Goal: Check status: Check status

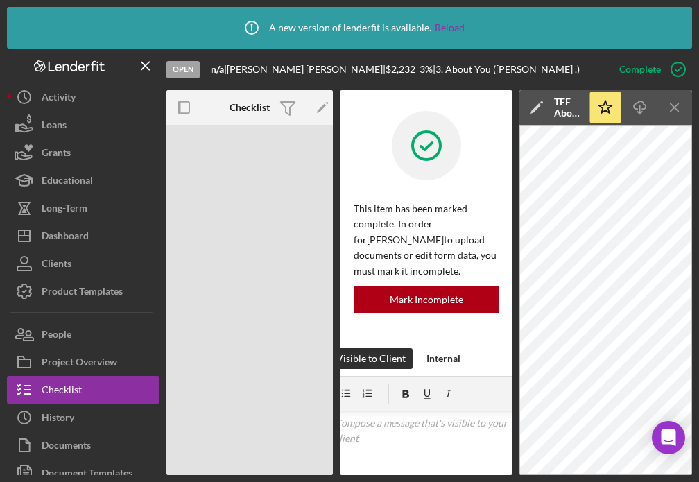
click at [698, 205] on div "Icon/Info A new version of lenderfit is available. Reload Open n/a | [PERSON_NA…" at bounding box center [349, 241] width 699 height 482
click at [674, 105] on icon "Icon/Menu Close" at bounding box center [674, 107] width 31 height 31
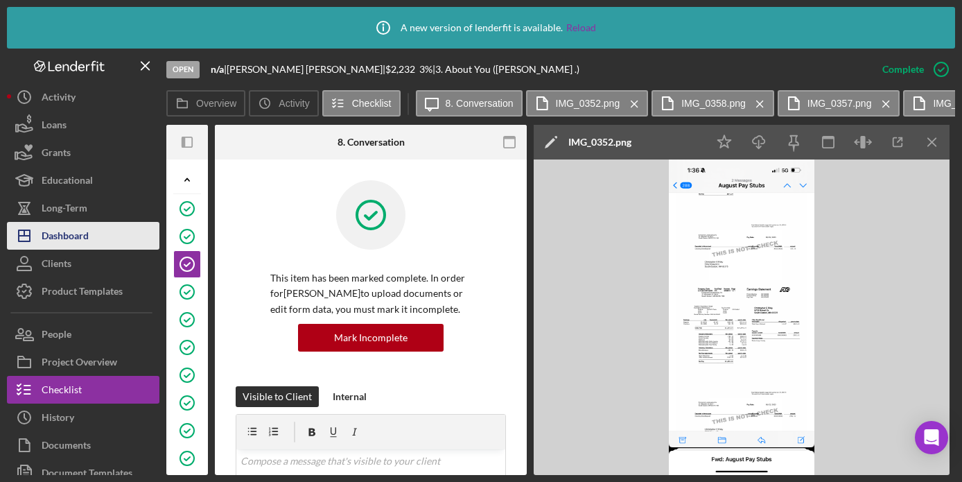
click at [73, 238] on div "Dashboard" at bounding box center [65, 237] width 47 height 31
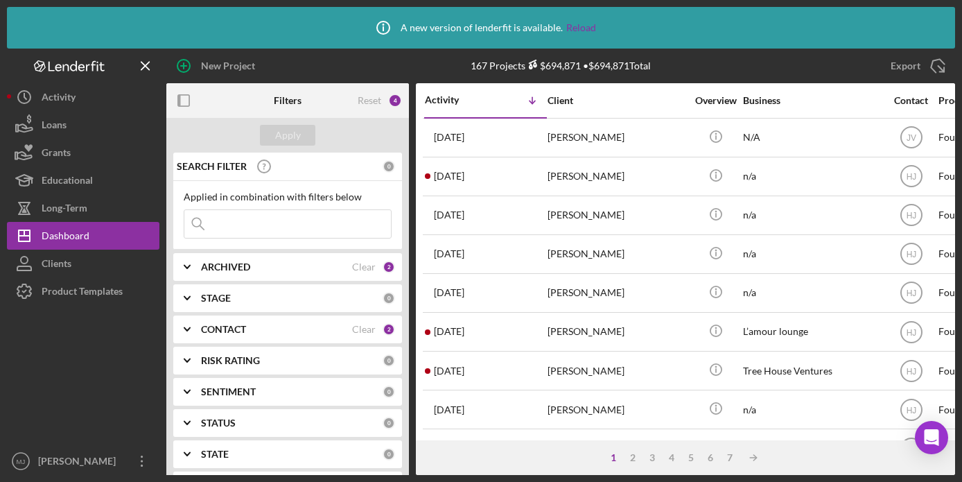
click at [226, 231] on input at bounding box center [287, 224] width 207 height 28
type input "j"
type input "[PERSON_NAME]"
click at [277, 132] on div "Apply" at bounding box center [288, 135] width 26 height 21
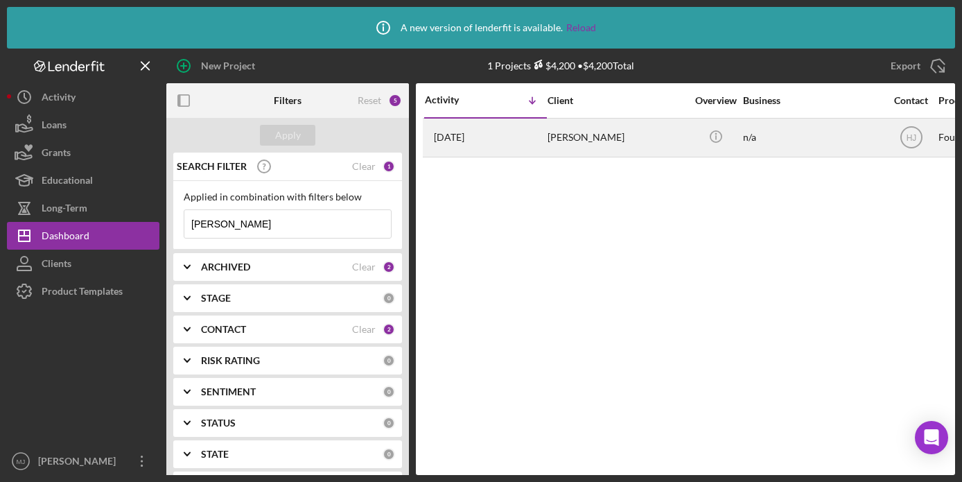
click at [477, 123] on div "[DATE] [PERSON_NAME]" at bounding box center [485, 137] width 121 height 37
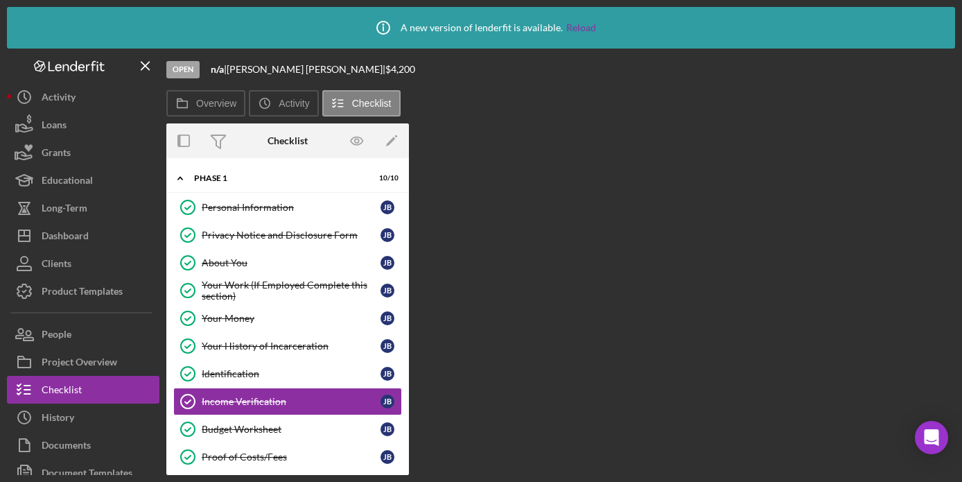
scroll to position [6, 0]
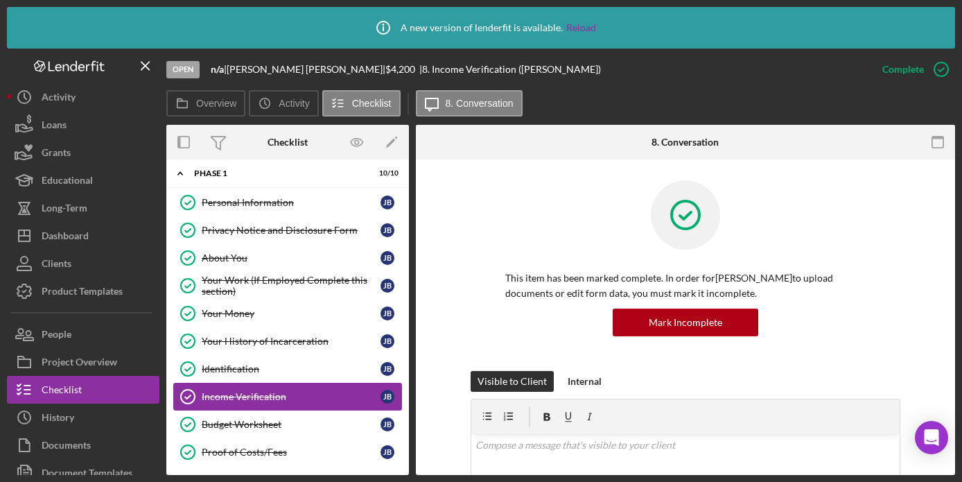
click at [212, 387] on link "Income Verification Income Verification [PERSON_NAME]" at bounding box center [287, 397] width 229 height 28
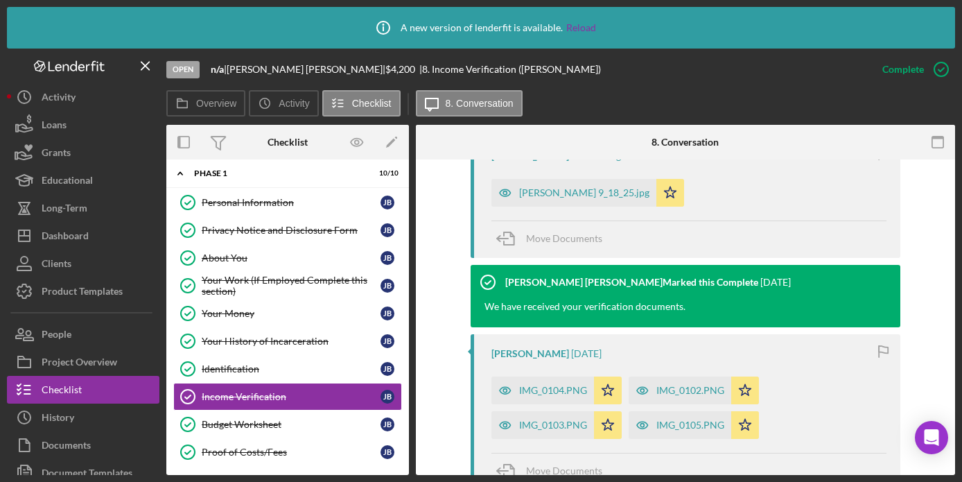
scroll to position [554, 0]
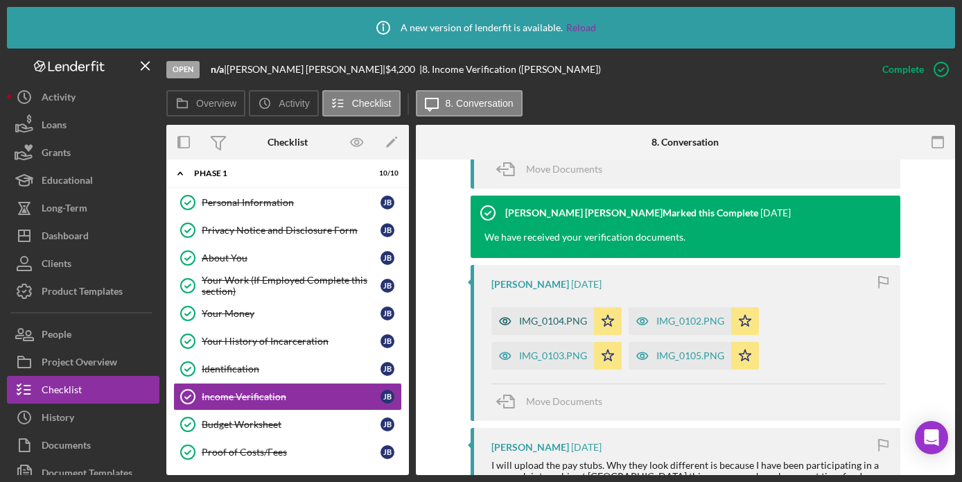
click at [525, 326] on div "IMG_0104.PNG" at bounding box center [542, 321] width 103 height 28
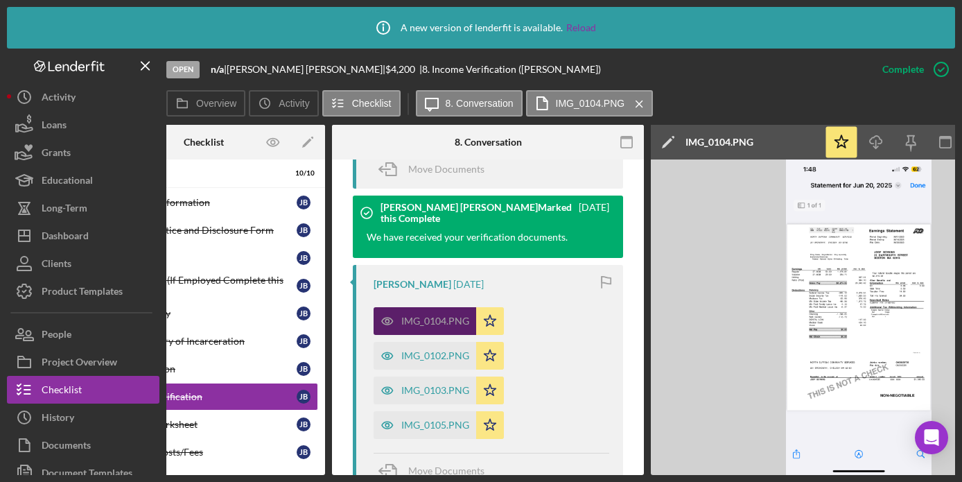
scroll to position [0, 195]
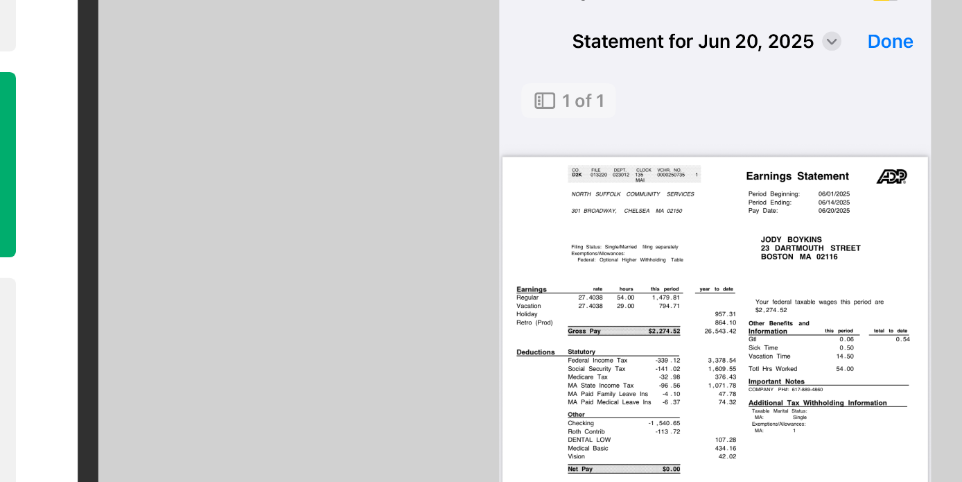
click at [698, 288] on img at bounding box center [748, 316] width 416 height 315
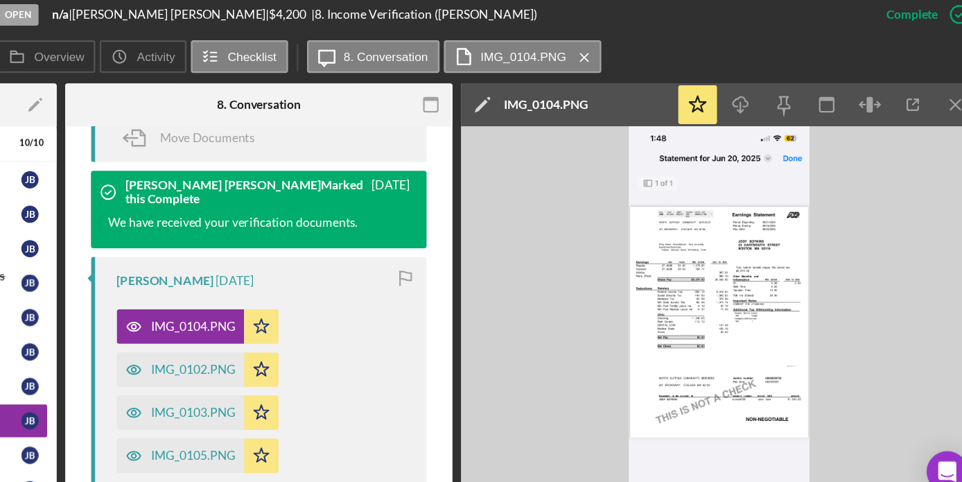
scroll to position [573, 0]
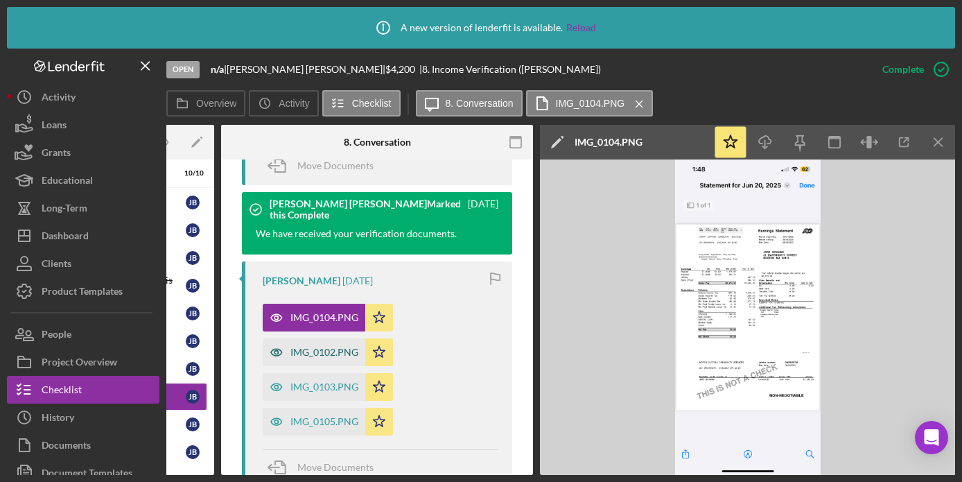
click at [310, 363] on div "IMG_0102.PNG" at bounding box center [314, 352] width 103 height 28
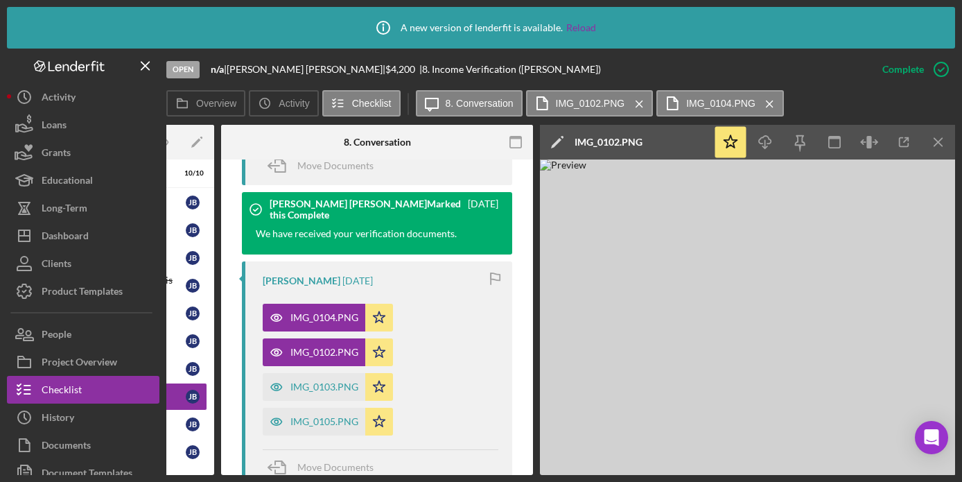
click at [698, 226] on img at bounding box center [748, 316] width 416 height 315
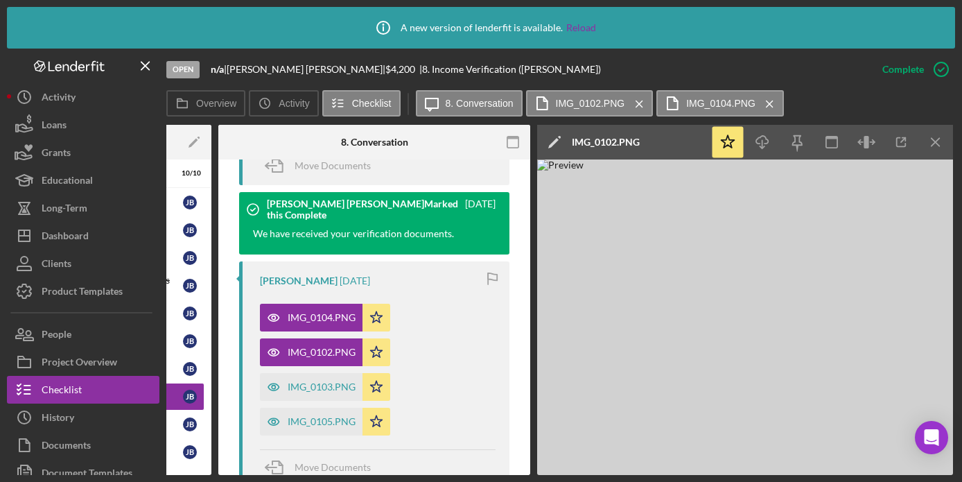
scroll to position [0, 199]
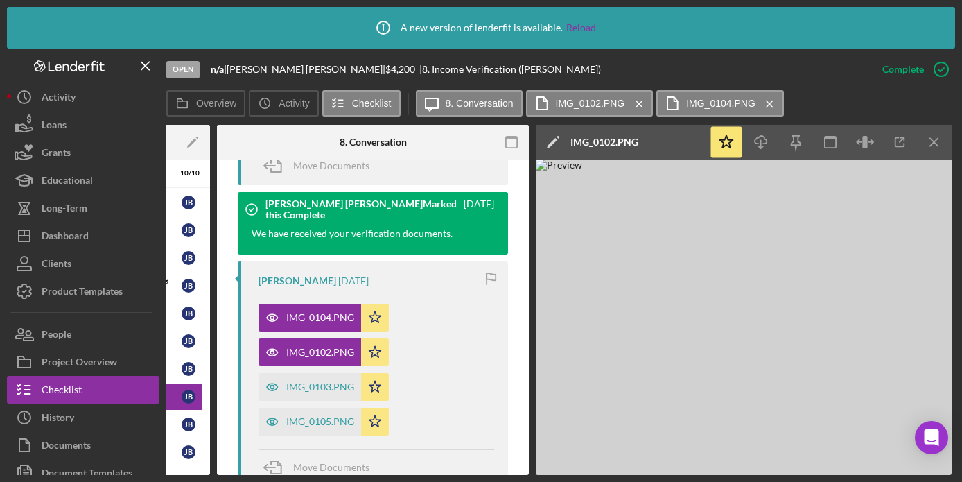
click at [682, 6] on div "Icon/Info A new version of lenderfit is available. Reload Open n/a | [PERSON_NA…" at bounding box center [481, 241] width 962 height 482
click at [698, 146] on icon "Icon/Menu Close" at bounding box center [934, 142] width 31 height 31
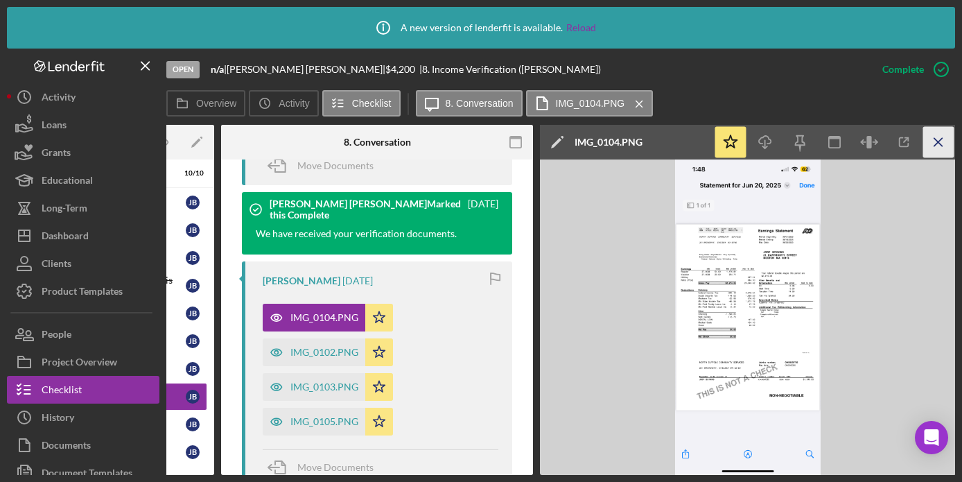
click at [698, 141] on icon "Icon/Menu Close" at bounding box center [938, 142] width 31 height 31
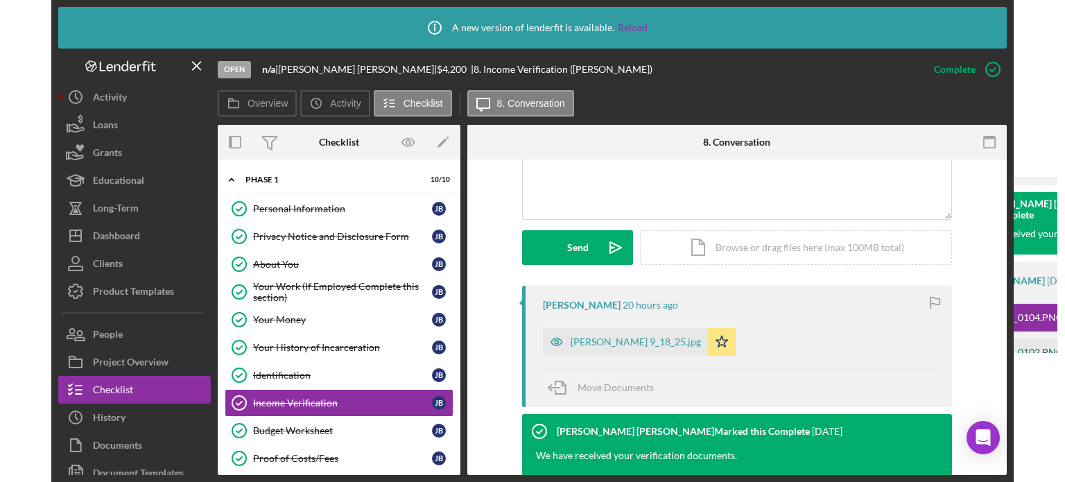
scroll to position [416, 0]
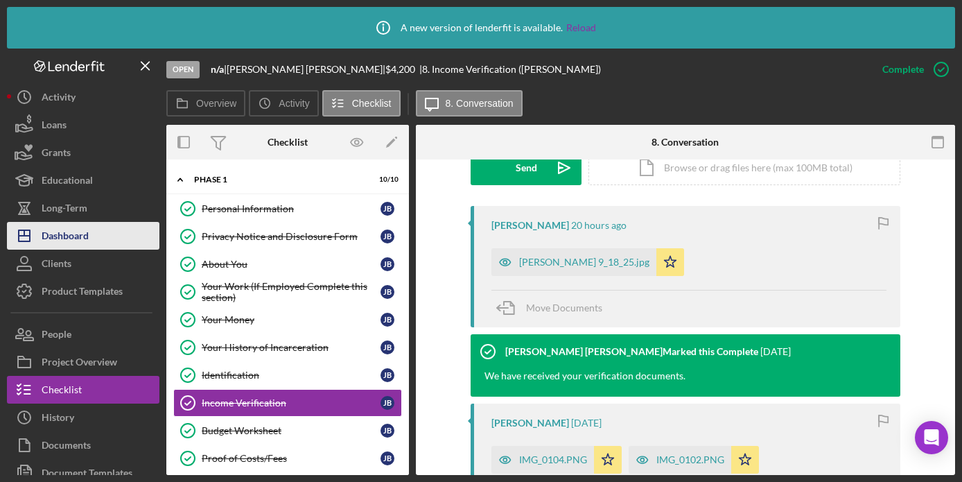
click at [51, 229] on div "Dashboard" at bounding box center [65, 237] width 47 height 31
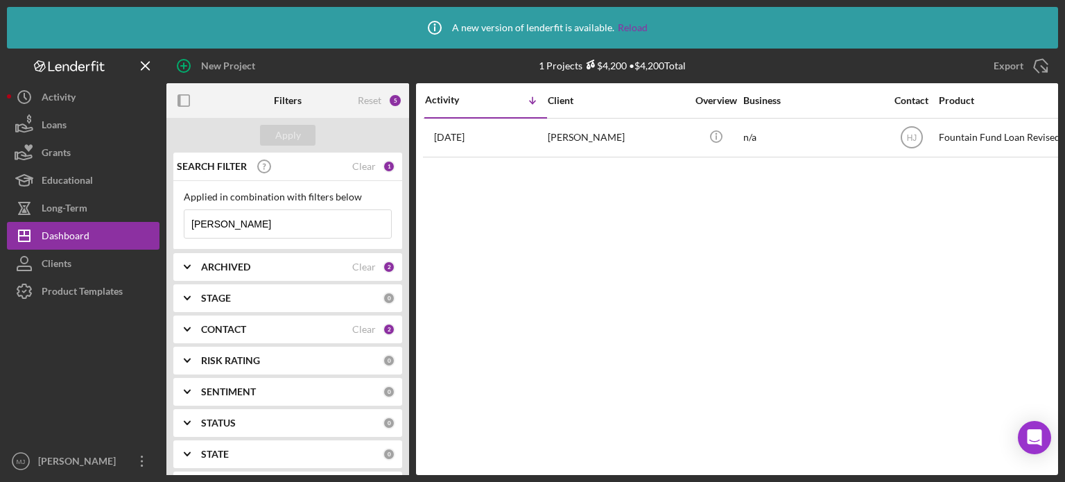
drag, startPoint x: 216, startPoint y: 220, endPoint x: 182, endPoint y: 216, distance: 35.0
click at [182, 216] on div "Applied in combination with filters below [PERSON_NAME] Icon/Menu Close" at bounding box center [287, 215] width 229 height 69
type input "jquan"
click at [286, 138] on div "Apply" at bounding box center [288, 135] width 26 height 21
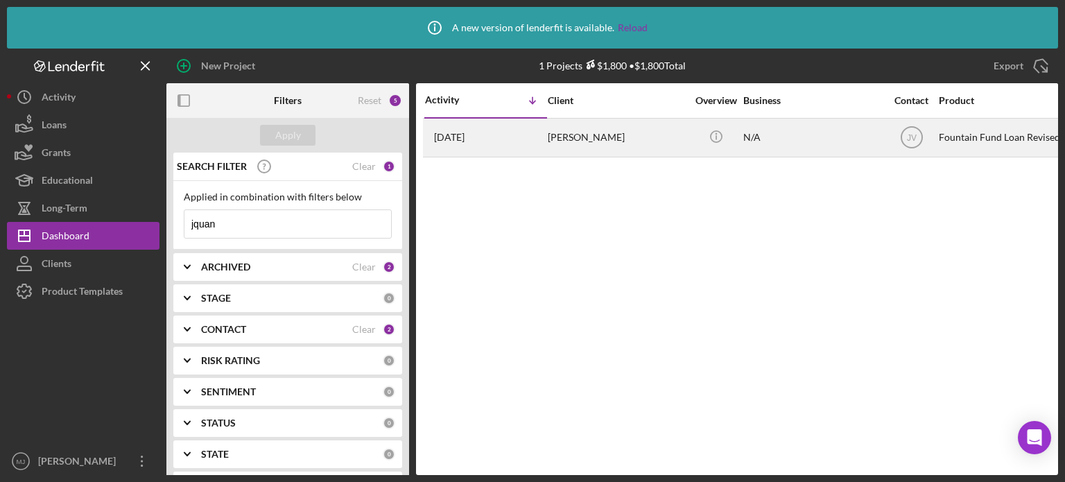
click at [591, 128] on div "[PERSON_NAME]" at bounding box center [617, 137] width 139 height 37
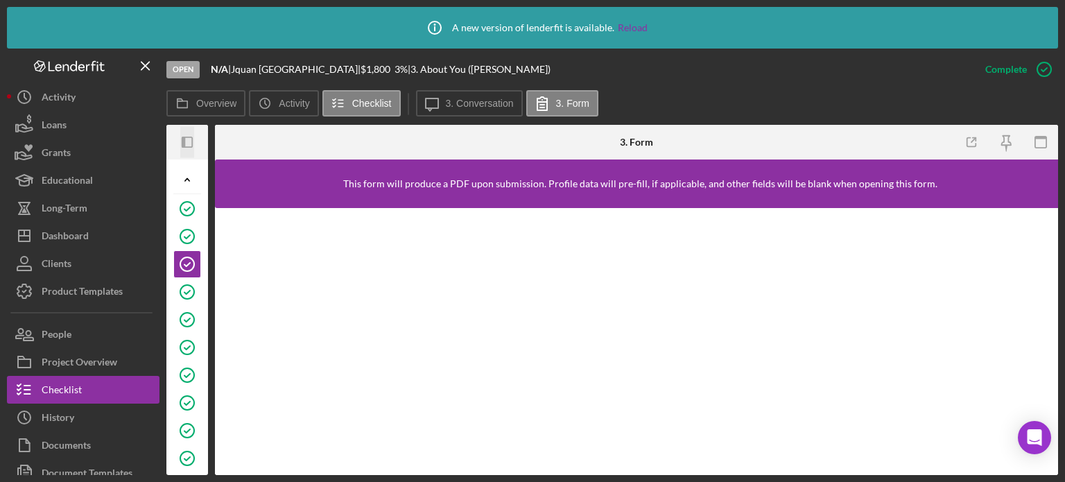
click at [186, 138] on icon "Icon/Panel Side Expand" at bounding box center [187, 142] width 31 height 31
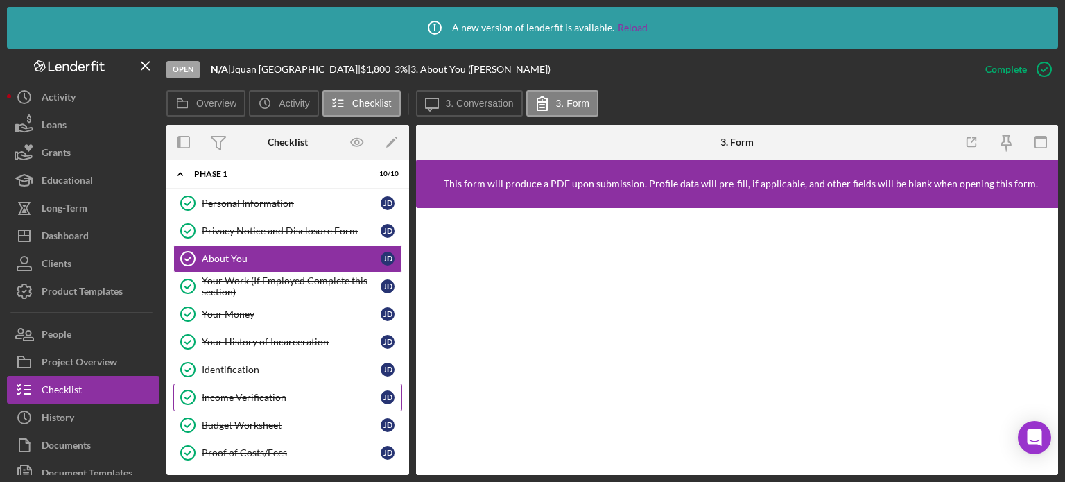
scroll to position [8, 0]
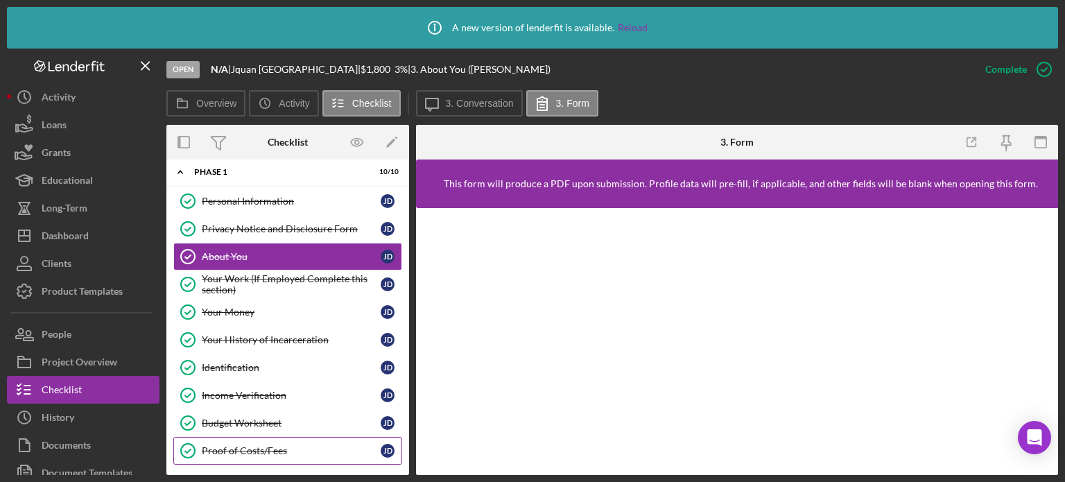
click at [270, 446] on div "Proof of Costs/Fees" at bounding box center [291, 450] width 179 height 11
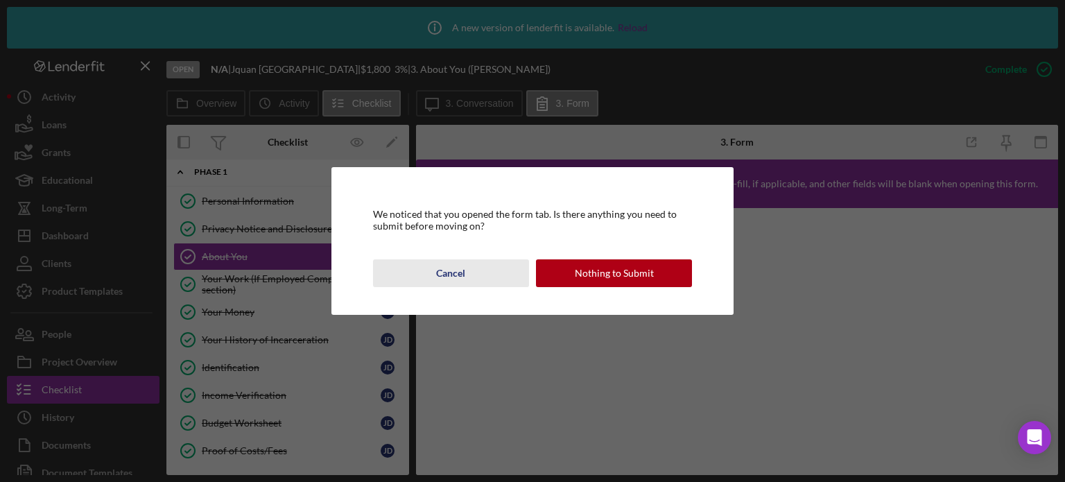
click at [458, 270] on div "Cancel" at bounding box center [450, 273] width 29 height 28
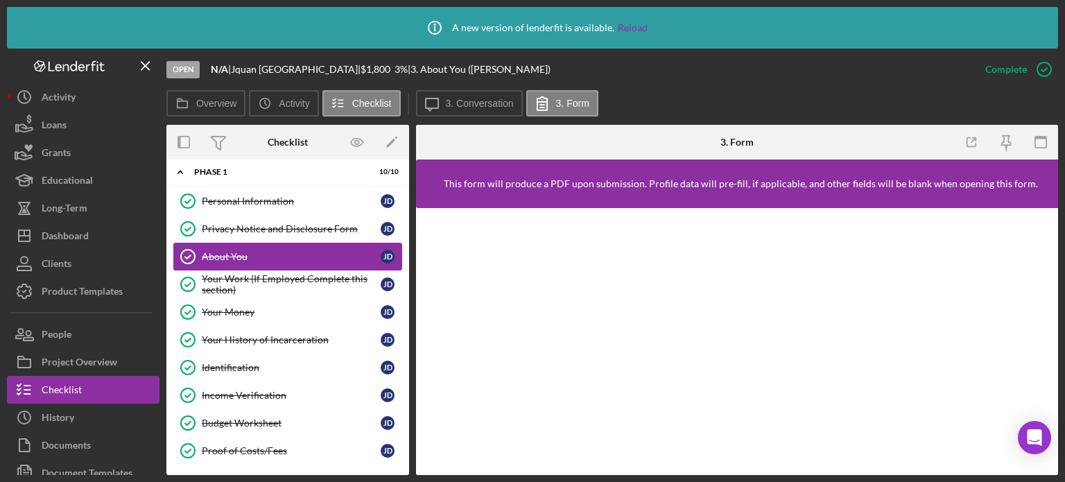
click at [247, 257] on div "About You" at bounding box center [291, 256] width 179 height 11
click at [466, 103] on label "3. Conversation" at bounding box center [480, 103] width 68 height 11
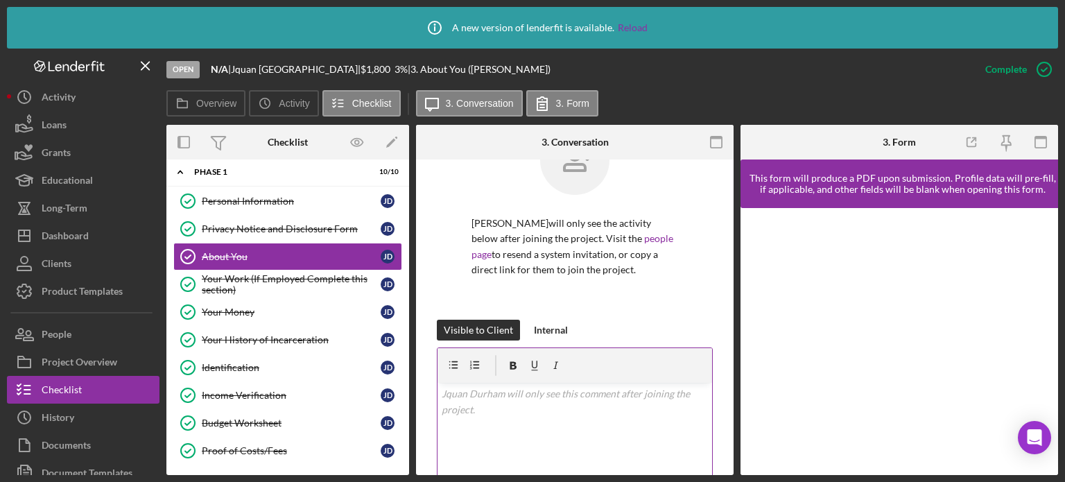
scroll to position [208, 0]
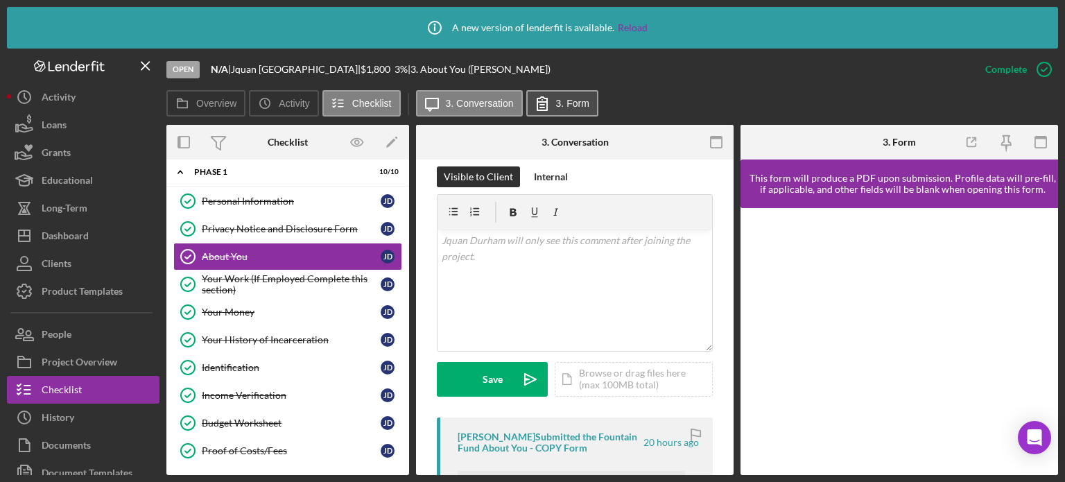
click at [568, 112] on button "3. Form" at bounding box center [562, 103] width 72 height 26
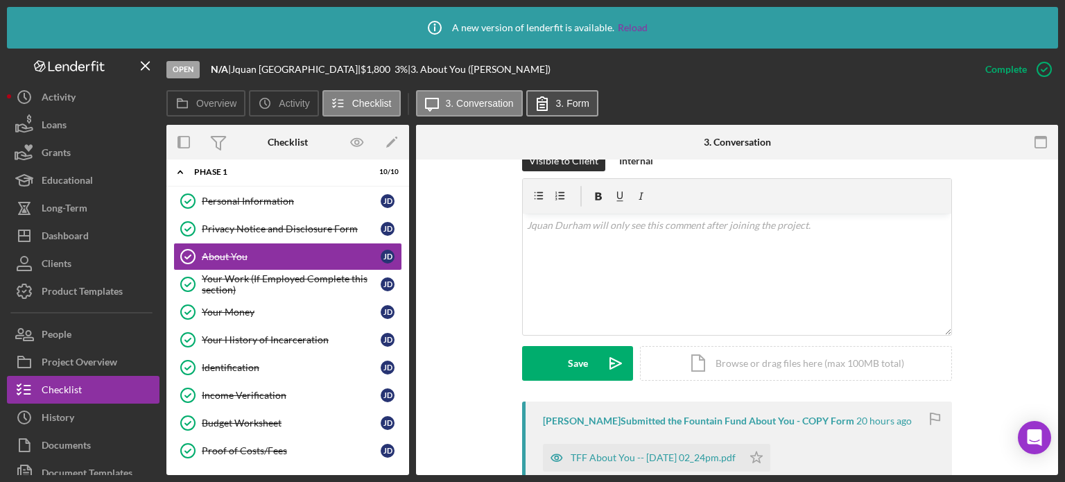
click at [541, 101] on icon at bounding box center [542, 103] width 35 height 35
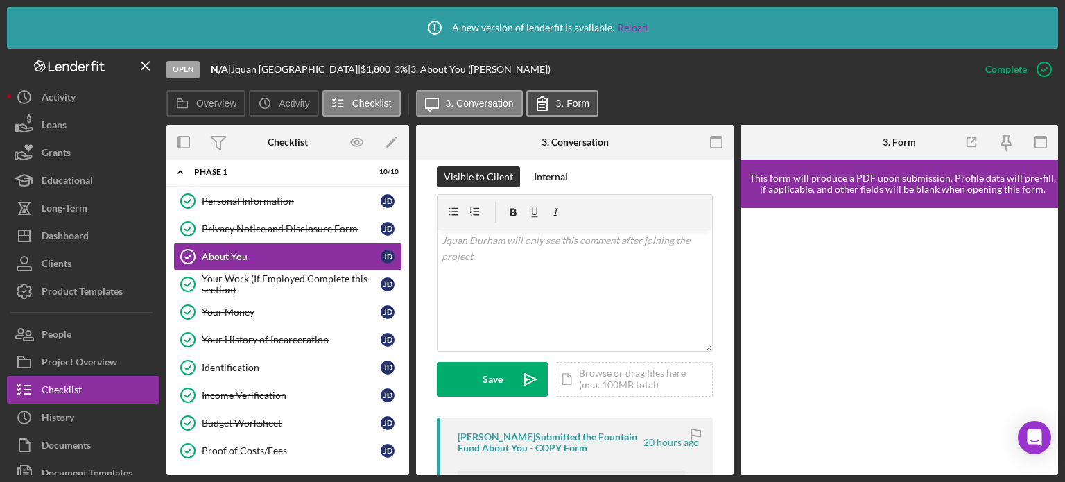
click at [541, 101] on icon at bounding box center [542, 103] width 35 height 35
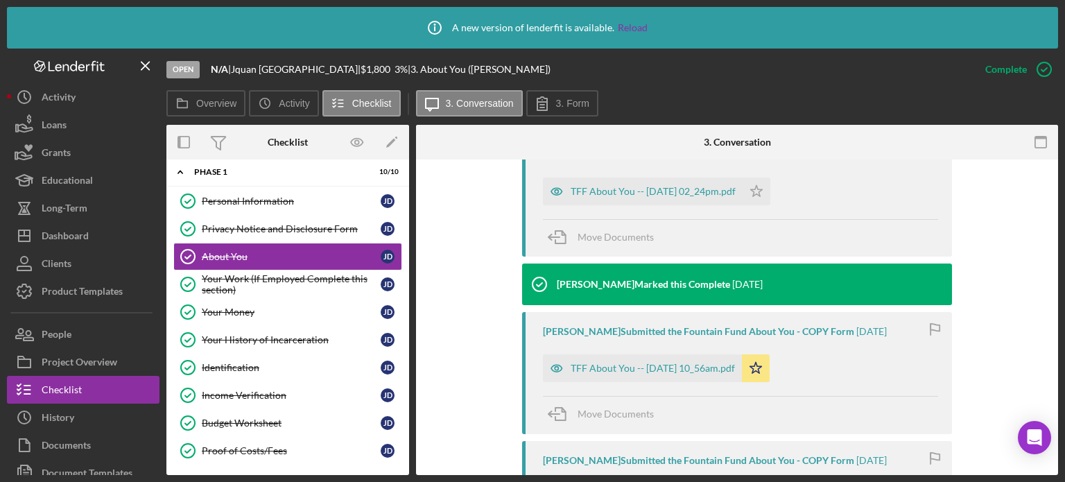
scroll to position [485, 0]
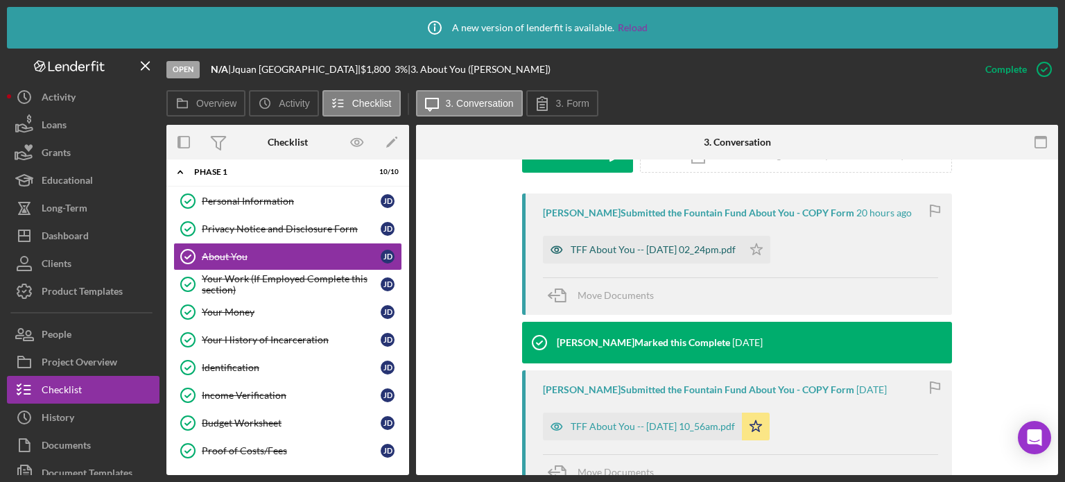
click at [661, 241] on div "TFF About You -- [DATE] 02_24pm.pdf" at bounding box center [643, 250] width 200 height 28
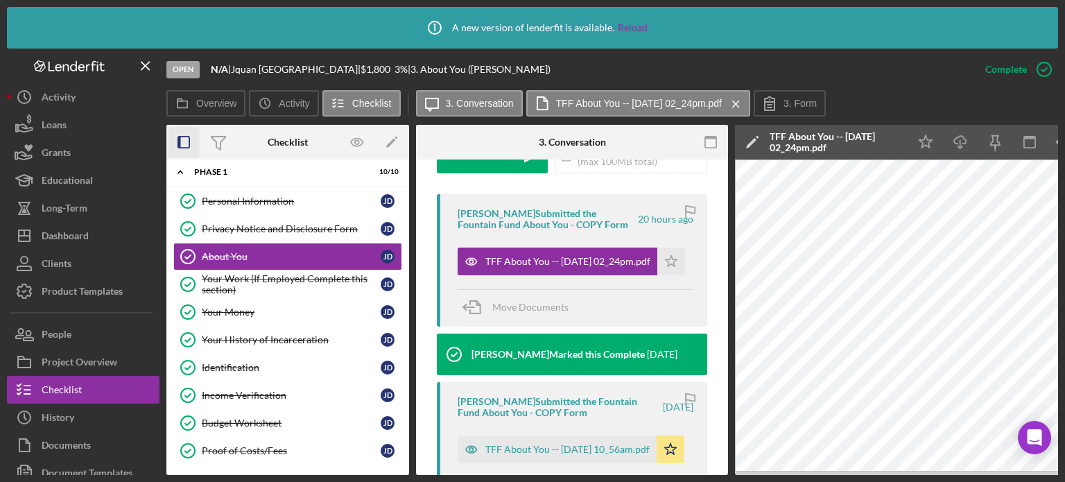
click at [185, 139] on icon "button" at bounding box center [183, 142] width 31 height 31
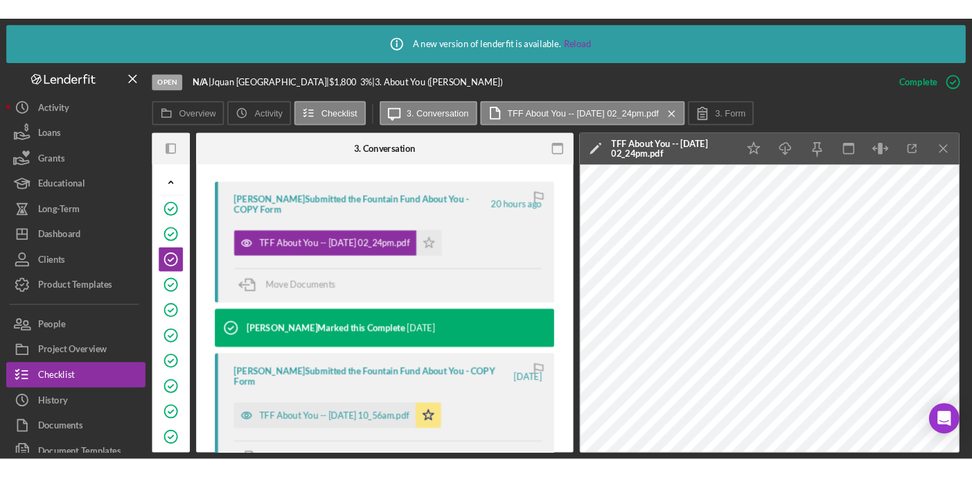
scroll to position [416, 0]
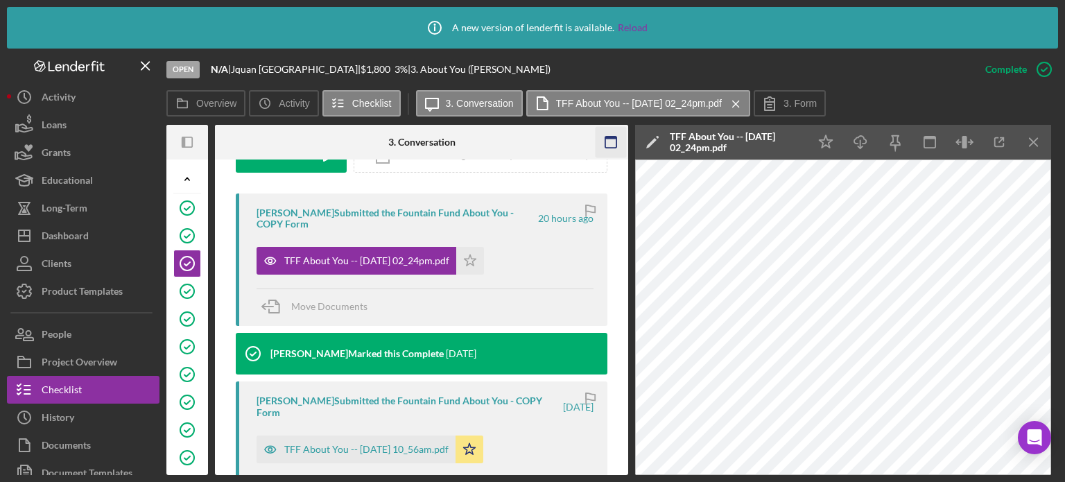
click at [605, 138] on icon "button" at bounding box center [610, 142] width 31 height 31
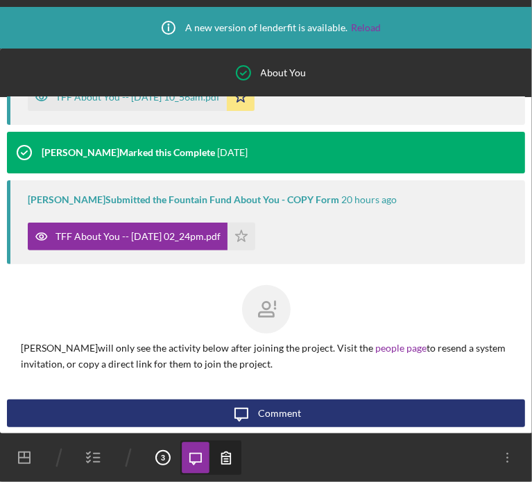
scroll to position [230, 0]
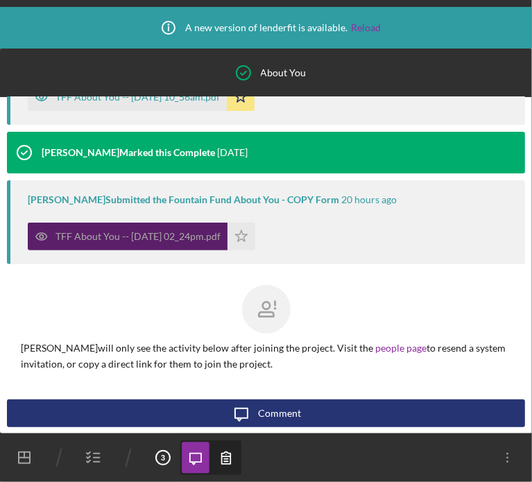
click at [103, 240] on div "TFF About You -- [DATE] 02_24pm.pdf" at bounding box center [137, 236] width 165 height 11
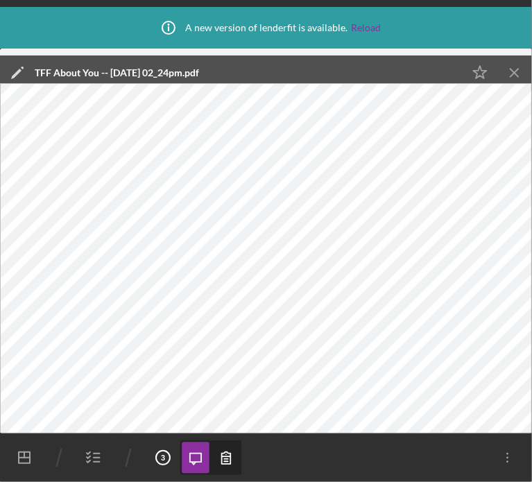
click at [513, 69] on icon "Icon/Menu Close" at bounding box center [514, 73] width 31 height 31
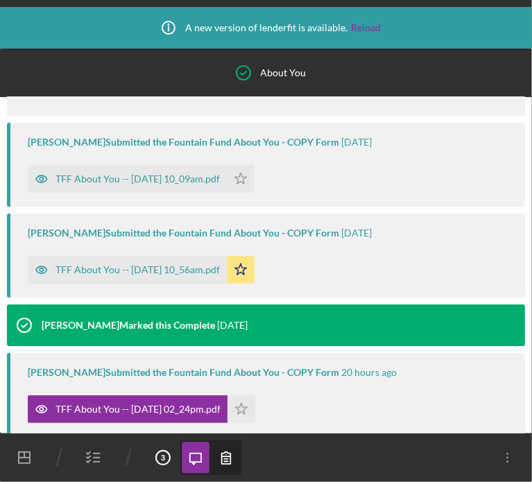
scroll to position [22, 0]
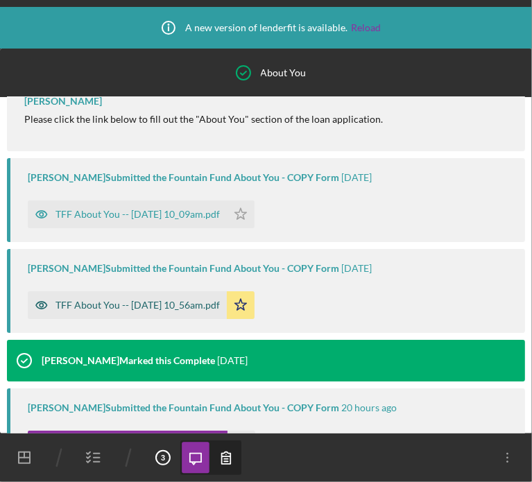
click at [144, 311] on div "TFF About You -- [DATE] 10_56am.pdf" at bounding box center [127, 305] width 199 height 28
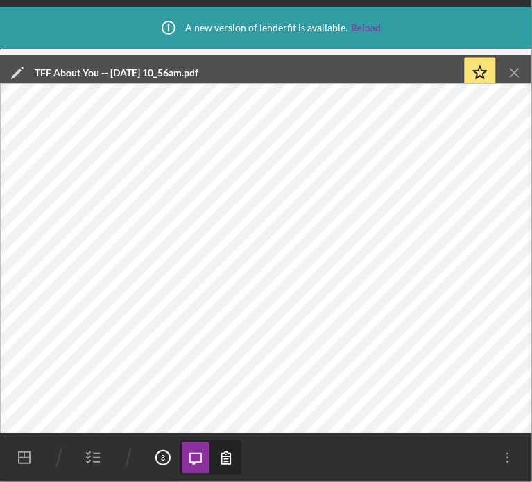
click at [514, 64] on icon "Icon/Menu Close" at bounding box center [514, 73] width 31 height 31
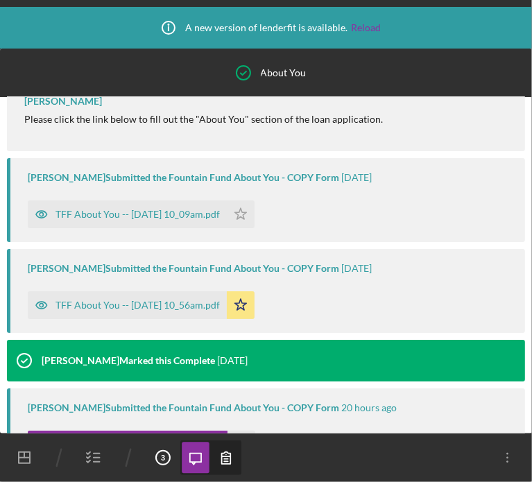
scroll to position [230, 0]
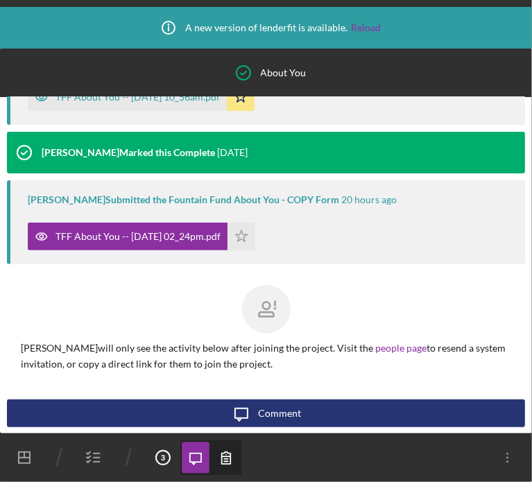
click at [99, 457] on icon "button" at bounding box center [93, 457] width 35 height 35
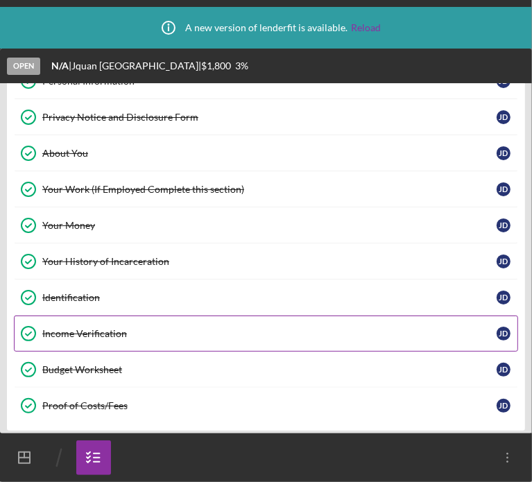
scroll to position [70, 0]
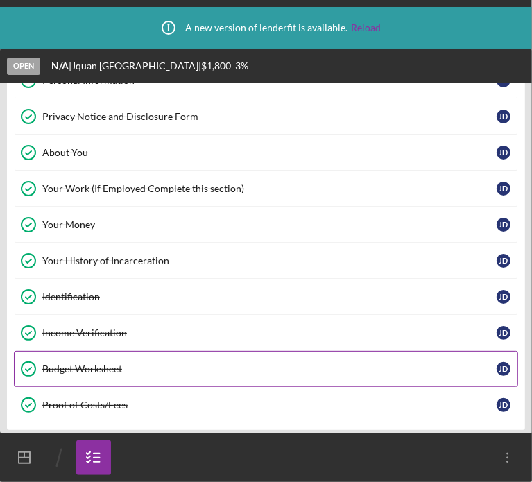
click at [91, 367] on div "Budget Worksheet" at bounding box center [269, 368] width 454 height 11
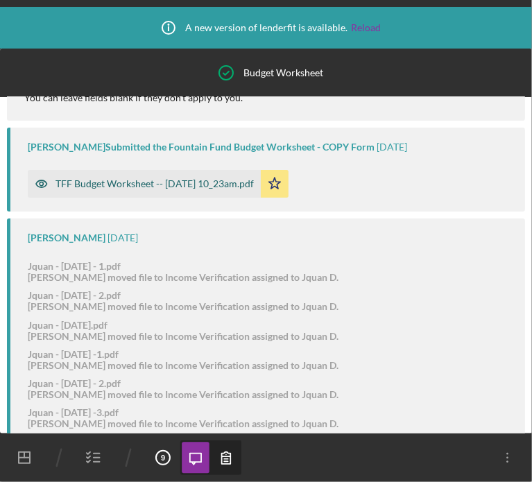
scroll to position [139, 0]
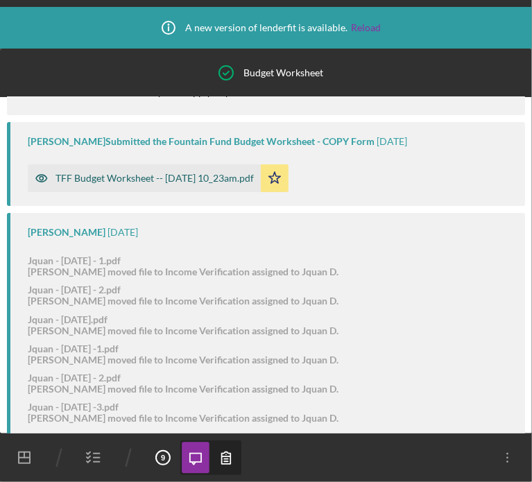
click at [152, 168] on div "TFF Budget Worksheet -- [DATE] 10_23am.pdf" at bounding box center [144, 178] width 233 height 28
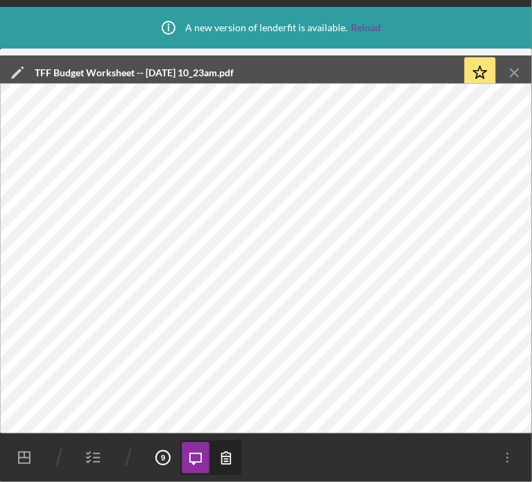
click at [514, 69] on icon "Icon/Menu Close" at bounding box center [514, 73] width 31 height 31
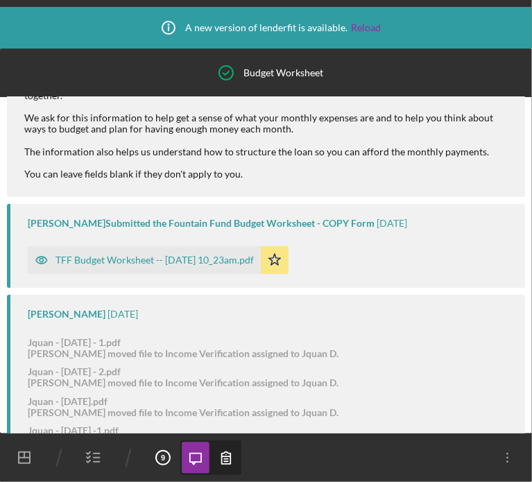
scroll to position [0, 0]
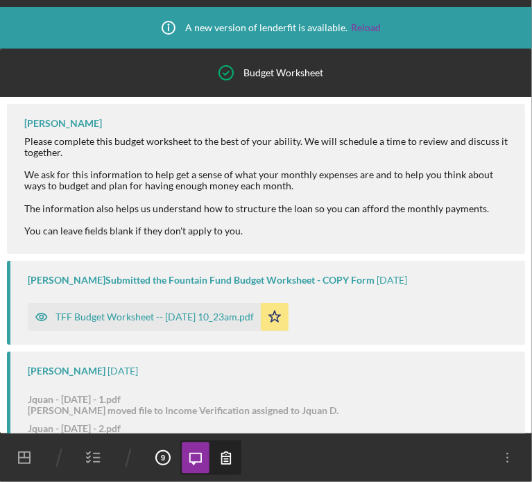
click at [68, 444] on icon "Navigation Divider Mobile" at bounding box center [59, 457] width 35 height 35
click at [73, 450] on icon "Navigation Divider Mobile" at bounding box center [59, 457] width 35 height 35
click at [96, 455] on icon "button" at bounding box center [93, 457] width 35 height 35
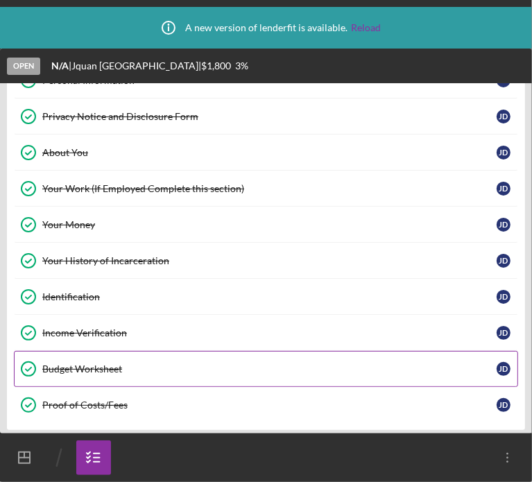
click at [88, 372] on link "Budget Worksheet Budget Worksheet [PERSON_NAME]" at bounding box center [266, 369] width 504 height 36
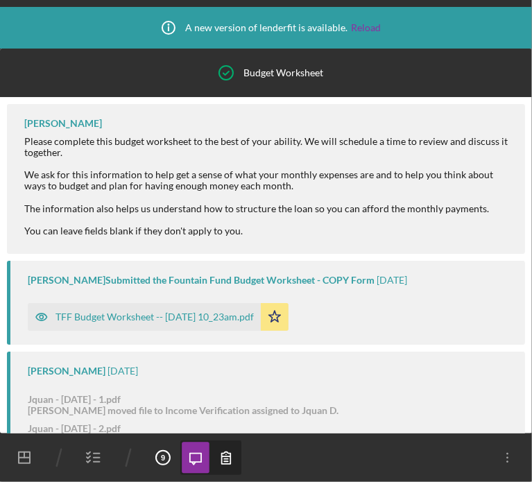
scroll to position [360, 0]
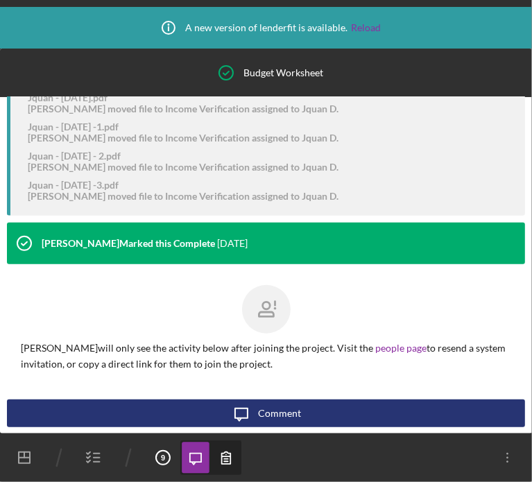
click at [99, 453] on line "button" at bounding box center [97, 453] width 6 height 0
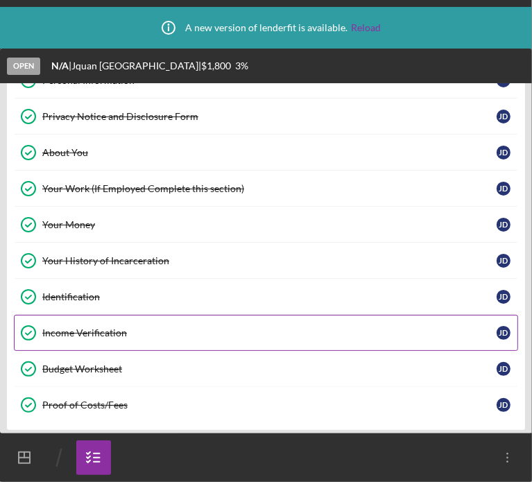
click at [77, 335] on div "Income Verification" at bounding box center [269, 332] width 454 height 11
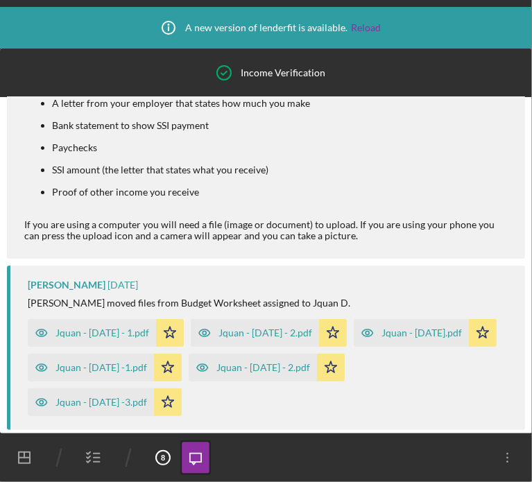
scroll to position [277, 0]
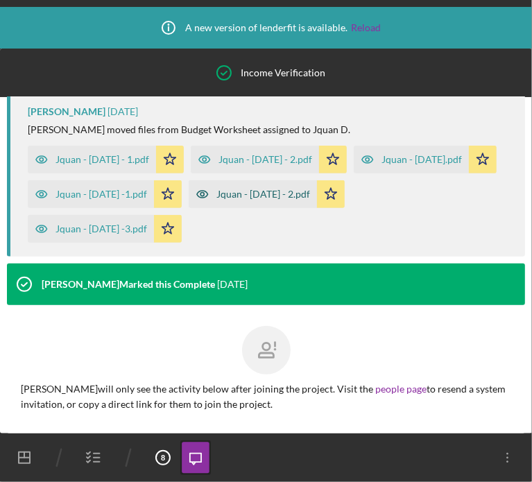
click at [216, 200] on div "Jquan - [DATE] - 2.pdf" at bounding box center [263, 194] width 94 height 11
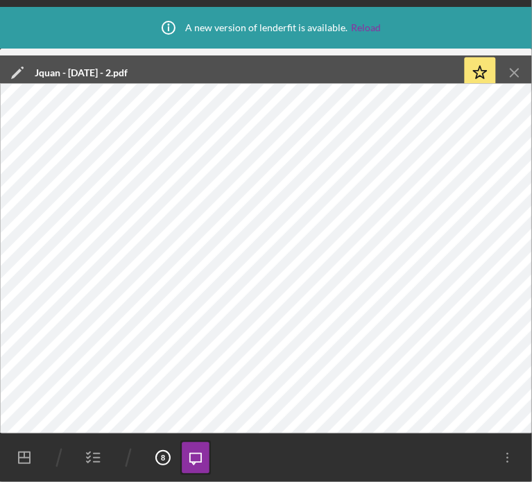
click at [516, 71] on icon "Icon/Menu Close" at bounding box center [514, 73] width 31 height 31
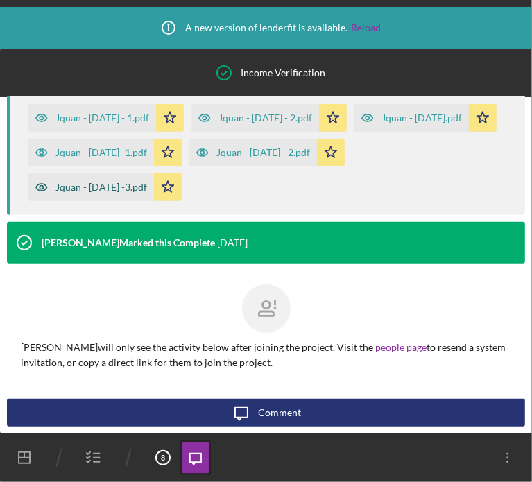
click at [147, 188] on div "Jquan - [DATE] -3.pdf" at bounding box center [100, 187] width 91 height 11
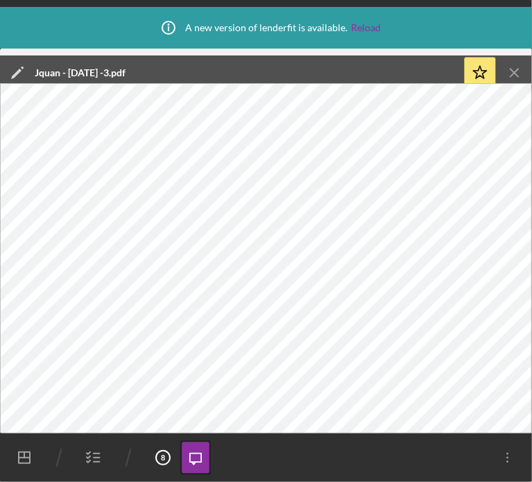
click at [513, 73] on line "button" at bounding box center [514, 73] width 8 height 8
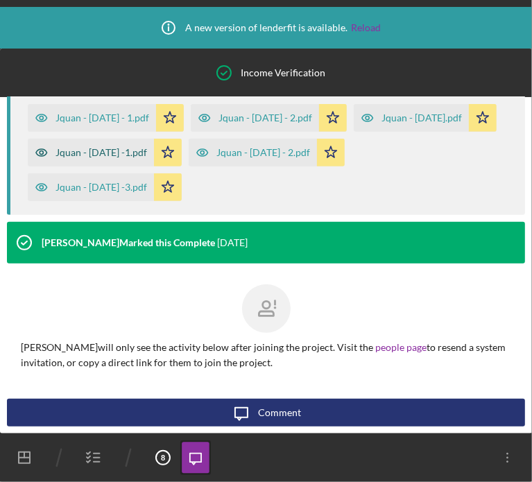
click at [154, 159] on div "Jquan - [DATE] -1.pdf" at bounding box center [91, 153] width 126 height 28
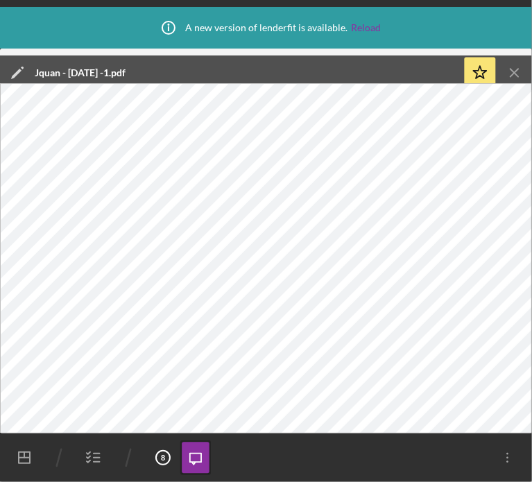
click at [514, 71] on icon "Icon/Menu Close" at bounding box center [514, 73] width 31 height 31
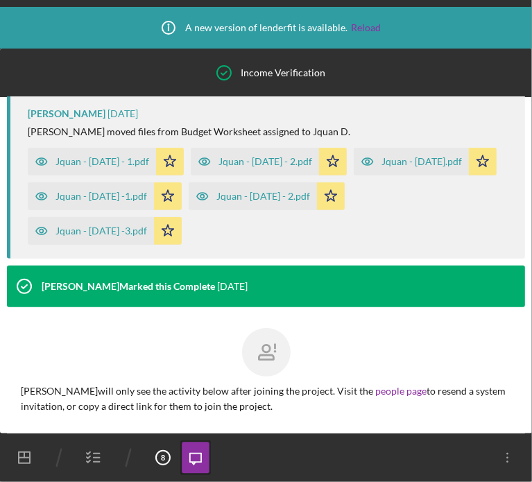
scroll to position [0, 0]
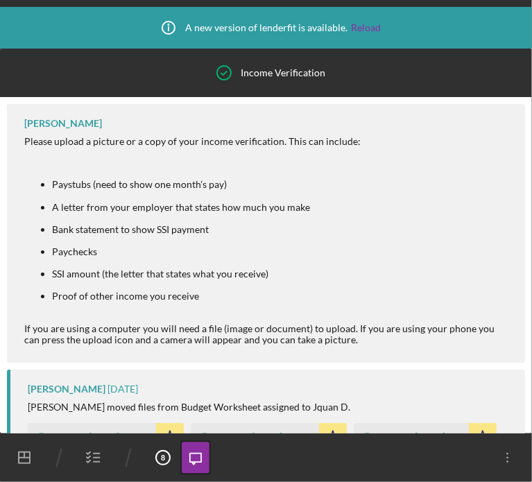
click at [94, 457] on line "button" at bounding box center [97, 457] width 6 height 0
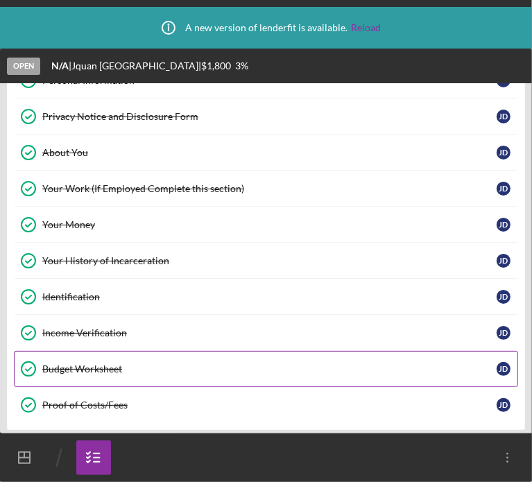
click at [74, 363] on div "Budget Worksheet" at bounding box center [269, 368] width 454 height 11
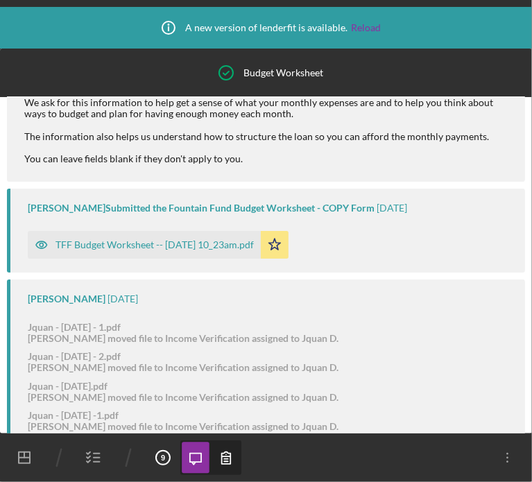
scroll to position [69, 0]
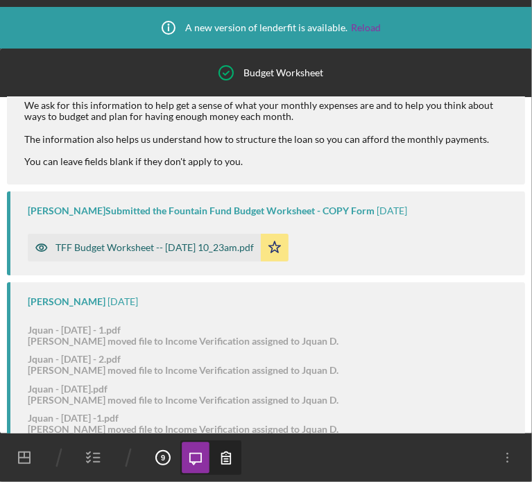
click at [122, 248] on div "TFF Budget Worksheet -- [DATE] 10_23am.pdf" at bounding box center [154, 247] width 198 height 11
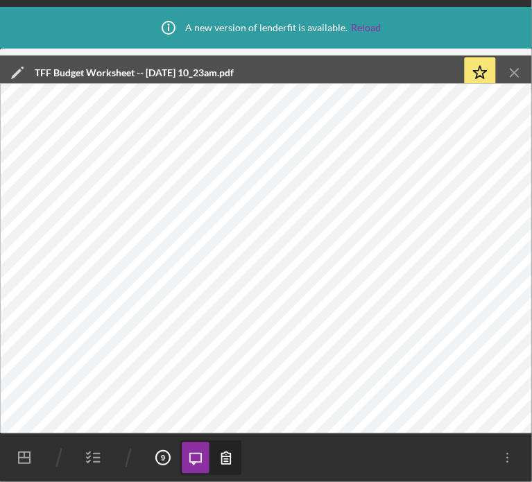
click at [522, 68] on icon "Icon/Menu Close" at bounding box center [514, 73] width 31 height 31
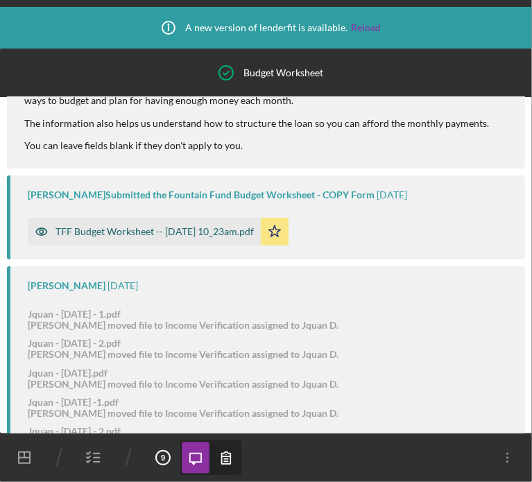
scroll to position [83, 0]
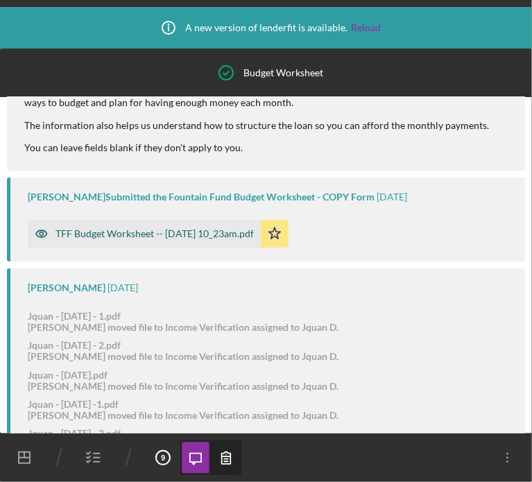
click at [119, 230] on div "TFF Budget Worksheet -- [DATE] 10_23am.pdf" at bounding box center [154, 233] width 198 height 11
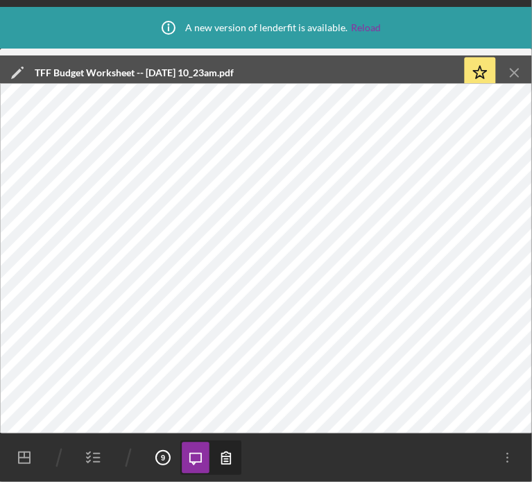
click at [507, 73] on icon "Icon/Menu Close" at bounding box center [514, 73] width 31 height 31
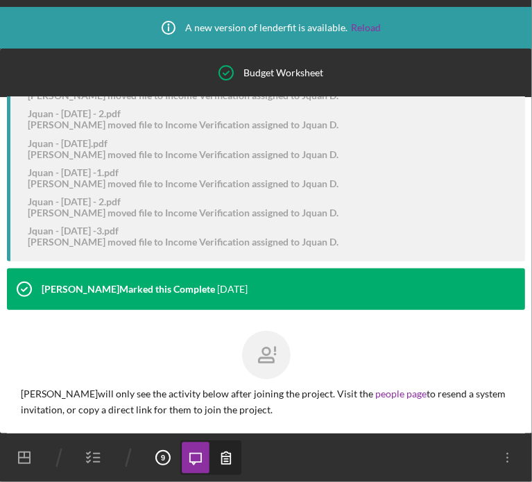
scroll to position [360, 0]
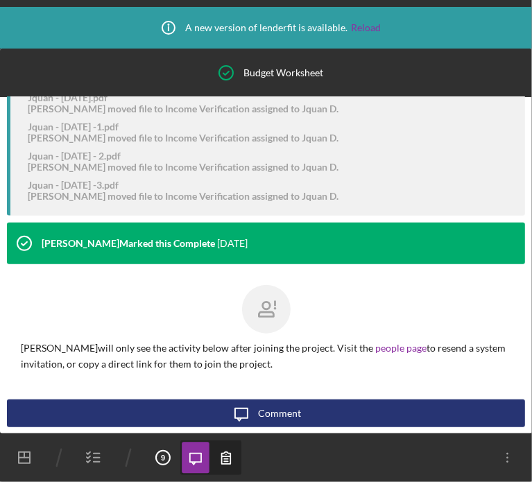
click at [91, 460] on icon "button" at bounding box center [93, 457] width 35 height 35
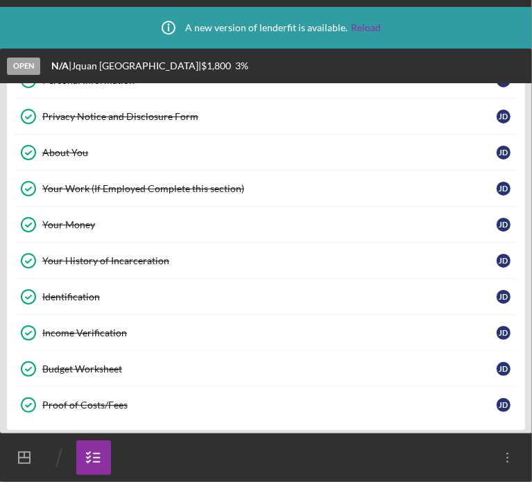
click at [91, 252] on link "Your History of Incarceration Your History of Incarceration [PERSON_NAME]" at bounding box center [266, 261] width 504 height 36
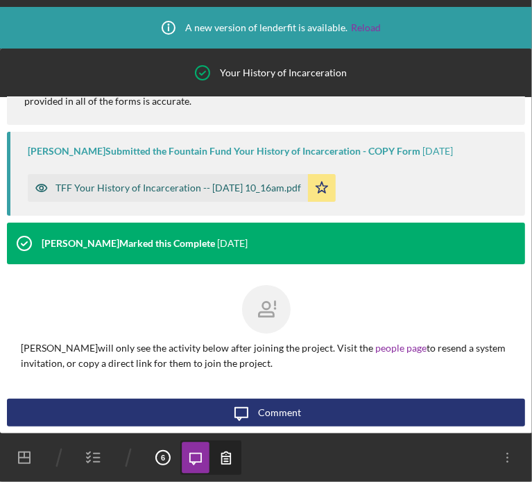
scroll to position [96, 0]
click at [172, 186] on div "TFF Your History of Incarceration -- [DATE] 10_16am.pdf" at bounding box center [177, 187] width 245 height 11
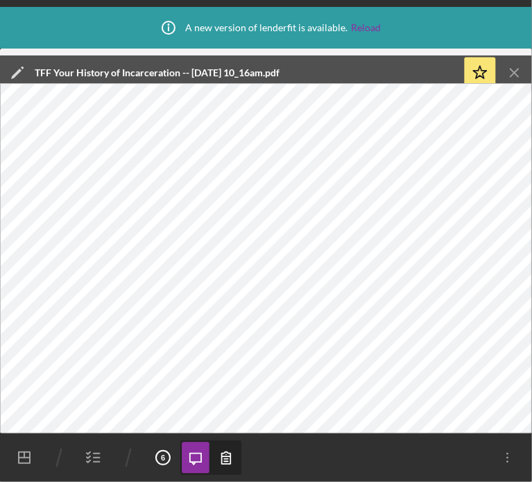
click at [523, 71] on icon "Icon/Menu Close" at bounding box center [514, 73] width 31 height 31
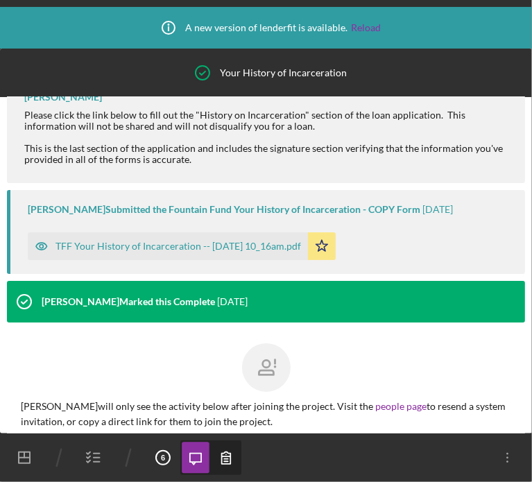
scroll to position [0, 0]
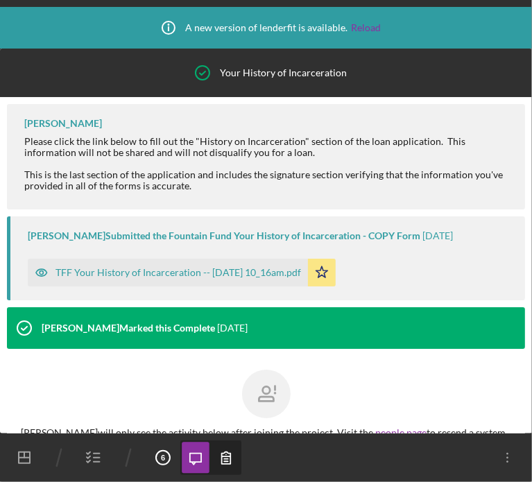
click at [91, 446] on icon "button" at bounding box center [93, 457] width 35 height 35
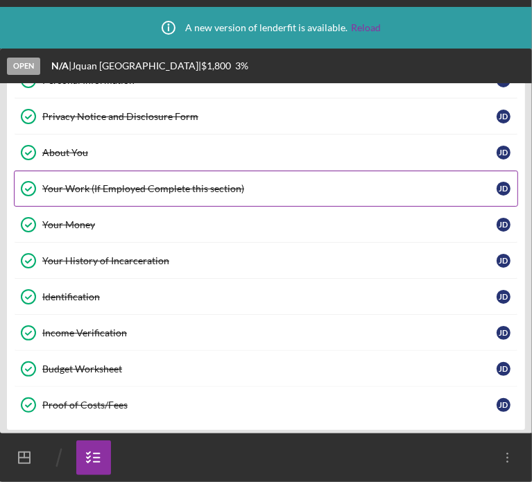
click at [91, 183] on div "Your Work (If Employed Complete this section)" at bounding box center [269, 188] width 454 height 11
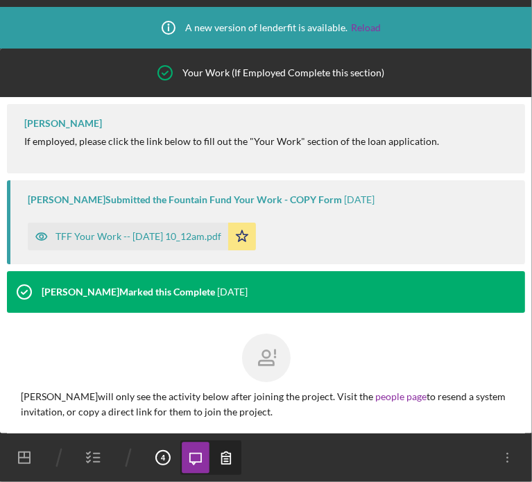
scroll to position [62, 0]
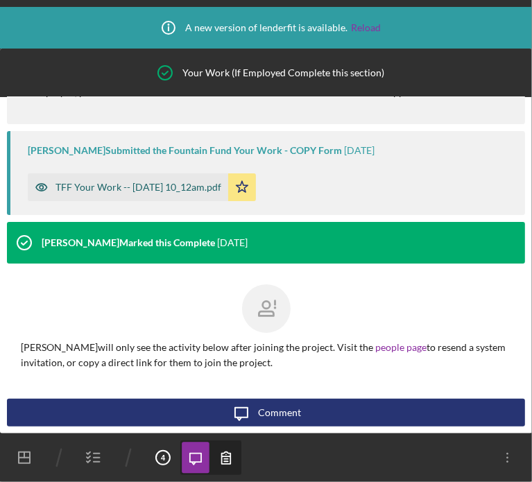
click at [100, 185] on div "TFF Your Work -- [DATE] 10_12am.pdf" at bounding box center [138, 187] width 166 height 11
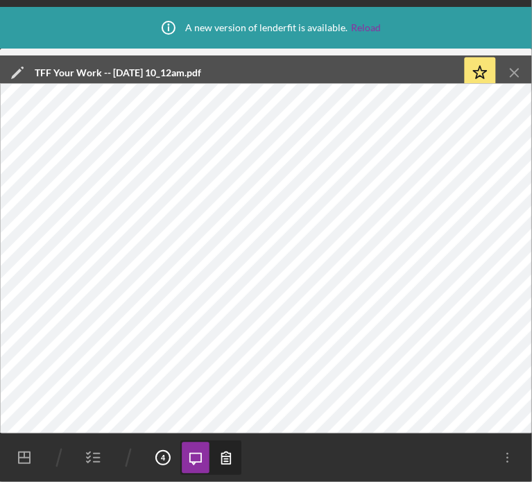
click at [98, 455] on icon "button" at bounding box center [93, 457] width 35 height 35
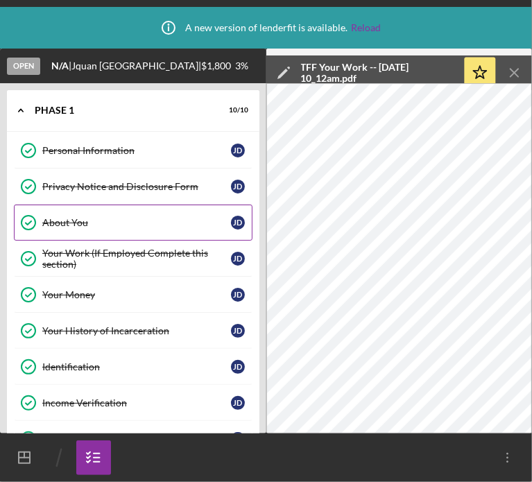
click at [69, 210] on link "About You About You [PERSON_NAME]" at bounding box center [133, 222] width 238 height 36
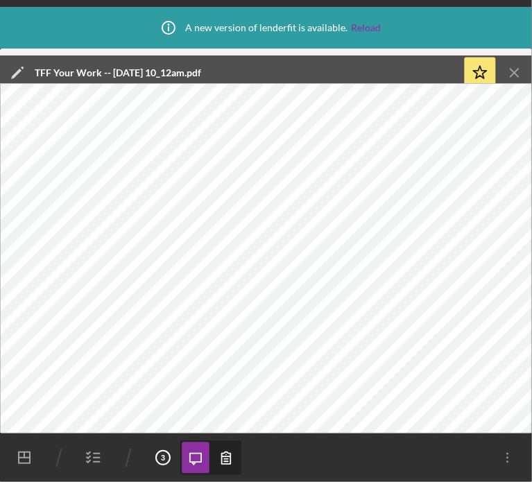
click at [515, 58] on icon "Icon/Menu Close" at bounding box center [514, 73] width 31 height 31
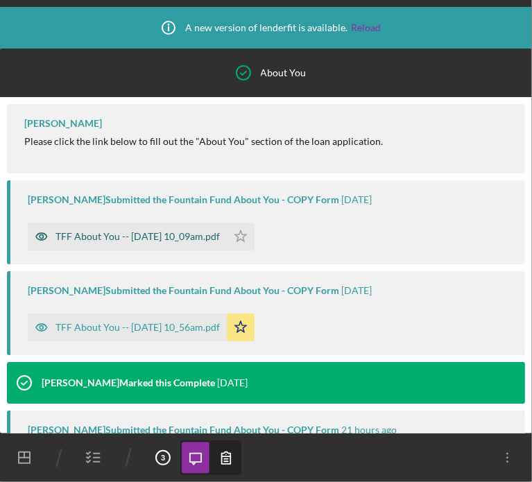
click at [108, 234] on div "TFF About You -- [DATE] 10_09am.pdf" at bounding box center [137, 236] width 164 height 11
